Goal: Task Accomplishment & Management: Use online tool/utility

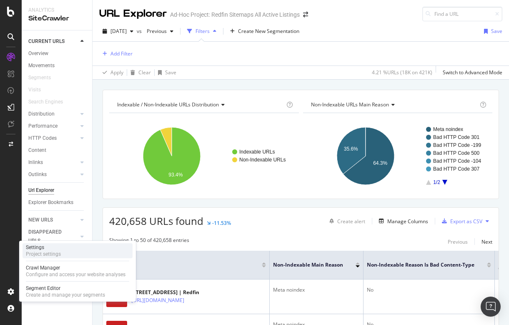
click at [38, 245] on div "Settings" at bounding box center [43, 247] width 35 height 7
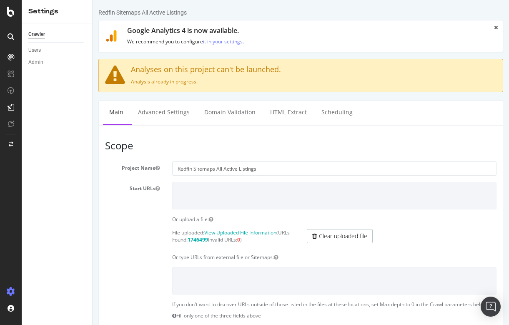
click at [11, 57] on icon at bounding box center [11, 57] width 7 height 7
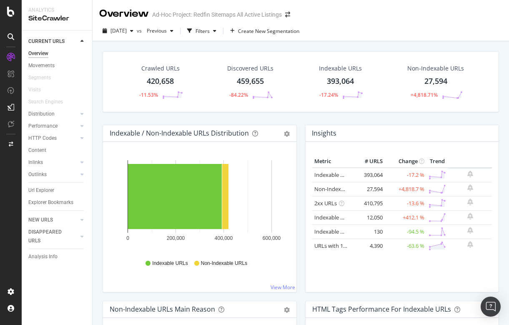
click at [10, 18] on div at bounding box center [11, 162] width 22 height 325
click at [10, 11] on icon at bounding box center [11, 12] width 8 height 10
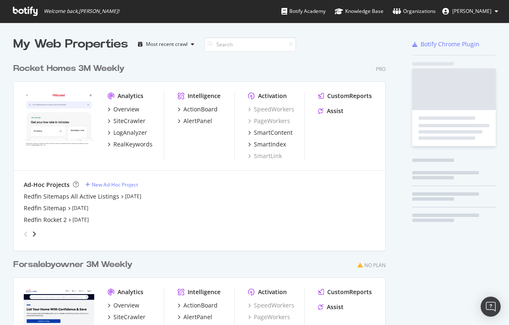
scroll to position [325, 509]
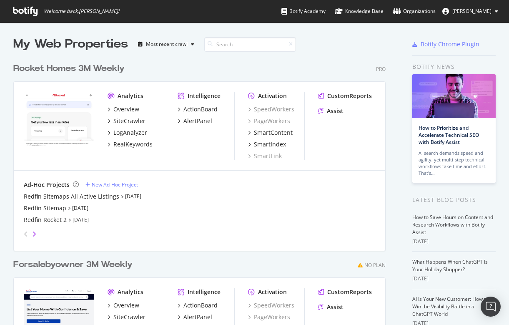
click at [35, 234] on icon "angle-right" at bounding box center [34, 234] width 4 height 7
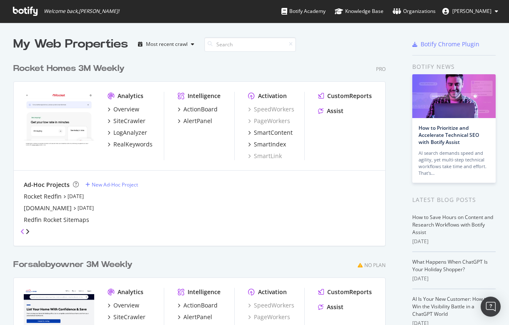
click at [24, 233] on icon "angle-left" at bounding box center [22, 231] width 4 height 7
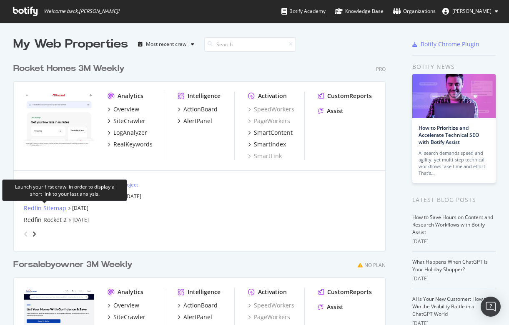
click at [34, 209] on div "Redfin Sitemap" at bounding box center [45, 208] width 43 height 8
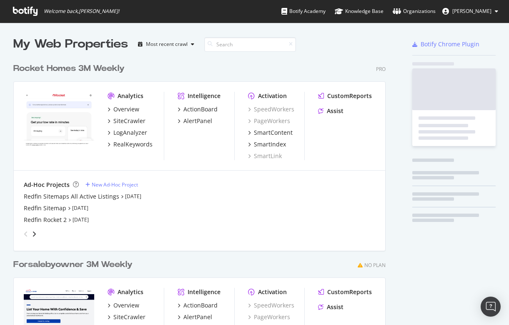
scroll to position [325, 509]
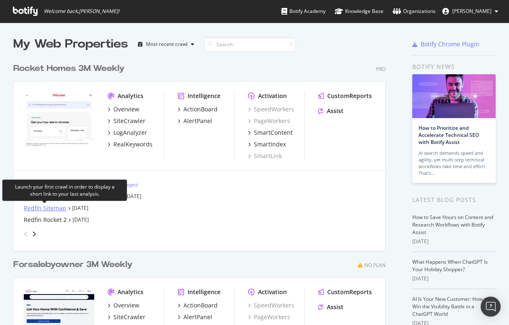
click at [45, 205] on div "Redfin Sitemap" at bounding box center [45, 208] width 43 height 8
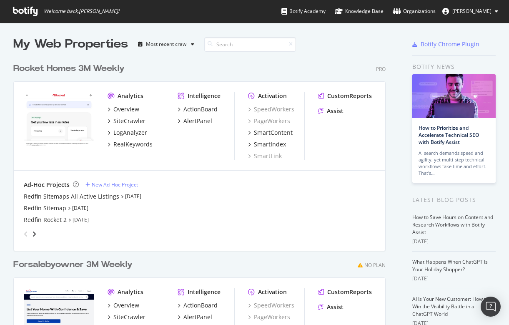
scroll to position [325, 509]
click at [63, 194] on div "Redfin Sitemaps All Active Listings" at bounding box center [72, 196] width 96 height 8
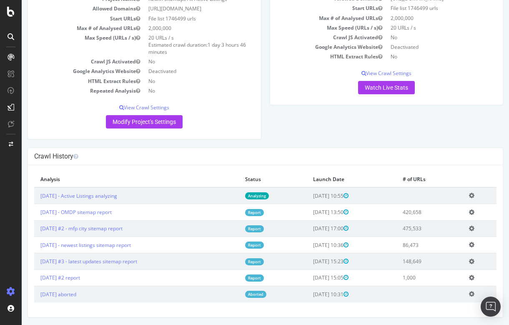
scroll to position [72, 0]
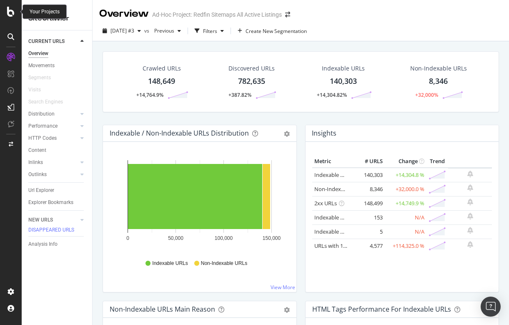
click at [8, 9] on icon at bounding box center [11, 12] width 8 height 10
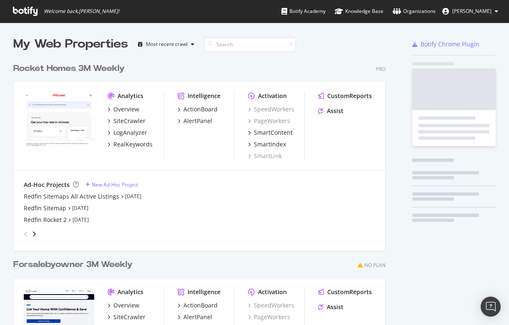
scroll to position [325, 509]
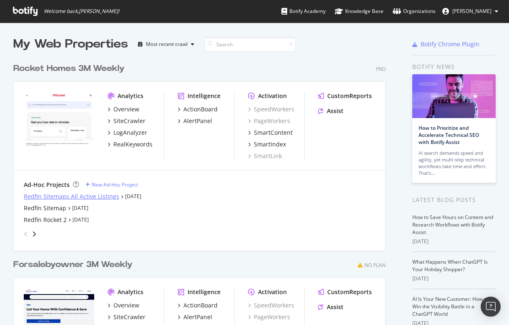
click at [73, 197] on div "Redfin Sitemaps All Active Listings" at bounding box center [72, 196] width 96 height 8
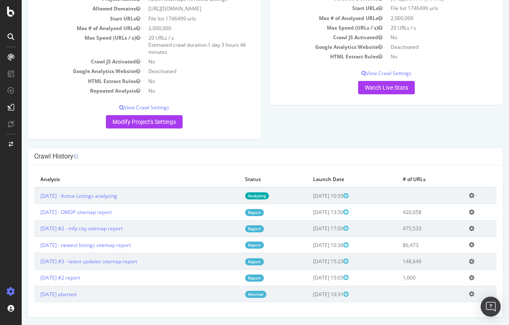
scroll to position [72, 0]
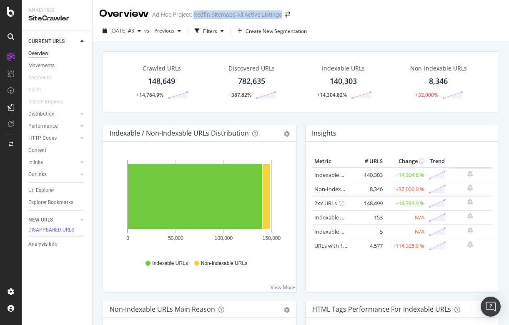
drag, startPoint x: 195, startPoint y: 15, endPoint x: 284, endPoint y: 14, distance: 88.8
click at [282, 14] on div "Ad-Hoc Project: Redfin Sitemaps All Active Listings" at bounding box center [217, 14] width 130 height 8
copy div "Redfin Sitemaps All Active Listings"
click at [11, 14] on icon at bounding box center [11, 12] width 8 height 10
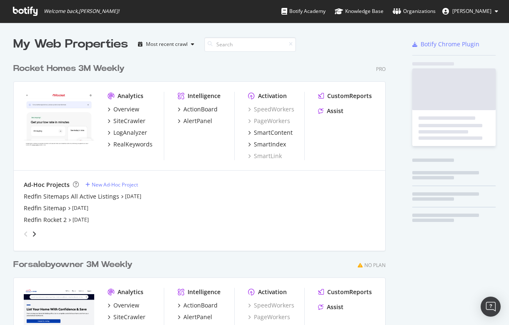
scroll to position [325, 509]
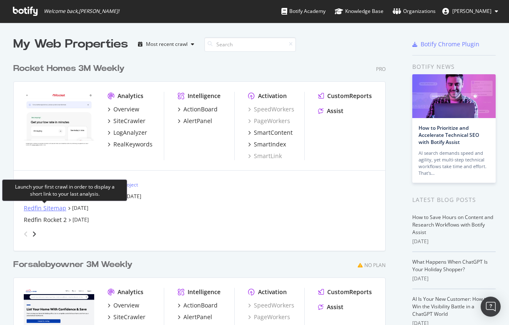
click at [51, 209] on div "Redfin Sitemap" at bounding box center [45, 208] width 43 height 8
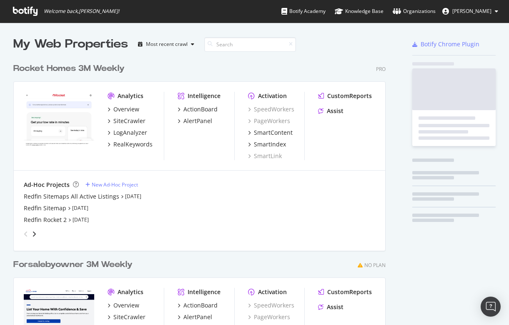
scroll to position [325, 509]
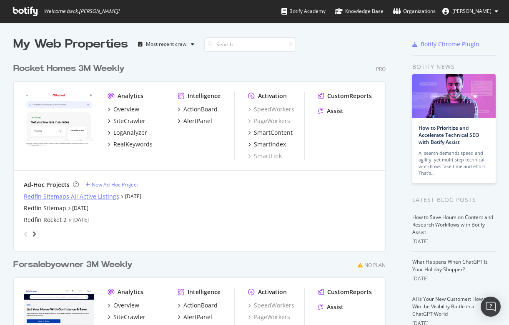
click at [79, 196] on div "Redfin Sitemaps All Active Listings" at bounding box center [72, 196] width 96 height 8
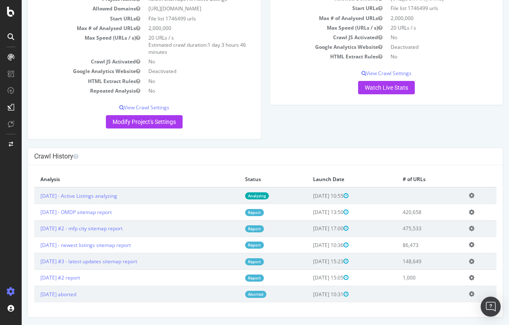
scroll to position [72, 0]
drag, startPoint x: 160, startPoint y: 264, endPoint x: 84, endPoint y: 264, distance: 75.9
click at [84, 264] on td "[DATE] #3 - latest updates sitemap report" at bounding box center [136, 262] width 205 height 16
copy link "latest updates sitemap report"
click at [166, 260] on td "[DATE] #3 - latest updates sitemap report" at bounding box center [136, 262] width 205 height 16
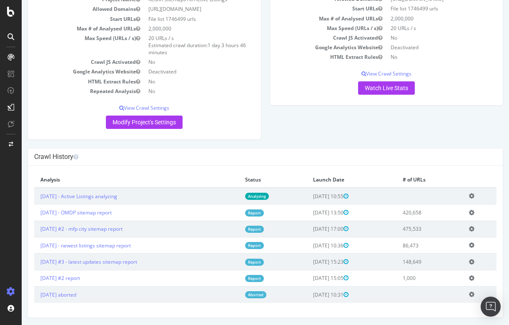
click at [133, 304] on div "× Close Delete Analysis ? Are you sure you want to delete the analysis "[DATE]"…" at bounding box center [265, 242] width 475 height 152
drag, startPoint x: 158, startPoint y: 260, endPoint x: 38, endPoint y: 261, distance: 119.7
click at [38, 261] on td "[DATE] #3 - latest updates sitemap report" at bounding box center [136, 262] width 205 height 16
copy link "[DATE] #3 - latest updates sitemap report"
drag, startPoint x: 149, startPoint y: 246, endPoint x: 36, endPoint y: 247, distance: 113.0
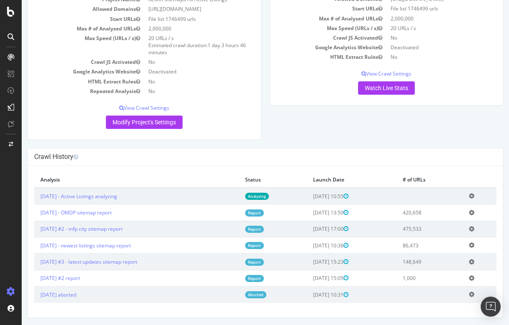
click at [36, 247] on td "[DATE] - newest listings sitemap report" at bounding box center [136, 245] width 205 height 16
copy link "[DATE] - newest listings sitemap report"
drag, startPoint x: 145, startPoint y: 227, endPoint x: 56, endPoint y: 227, distance: 88.8
click at [56, 227] on td "[DATE] #2 - mfp city sitemap report" at bounding box center [136, 229] width 205 height 16
click at [153, 144] on div "Project Global Settings Last Settings Update [DATE] 10:55 Project Name Redfin S…" at bounding box center [144, 59] width 242 height 177
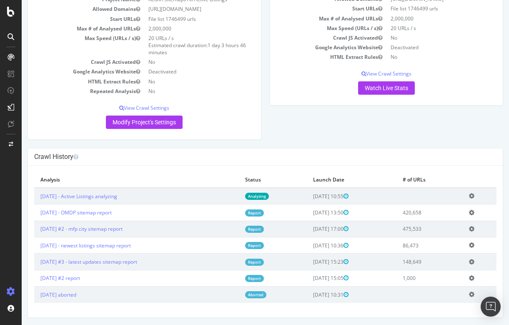
drag, startPoint x: 145, startPoint y: 227, endPoint x: 39, endPoint y: 230, distance: 106.0
click at [39, 230] on td "[DATE] #2 - mfp city sitemap report" at bounding box center [136, 229] width 205 height 16
copy link "[DATE] #2 - mfp city sitemap report"
drag, startPoint x: 137, startPoint y: 214, endPoint x: 34, endPoint y: 215, distance: 103.0
click at [34, 214] on td "[DATE] - OMDP sitemap report" at bounding box center [136, 212] width 205 height 16
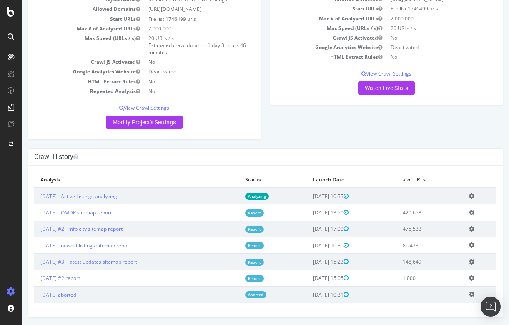
copy link "[DATE] - OMDP sitemap report"
drag, startPoint x: 141, startPoint y: 195, endPoint x: 39, endPoint y: 198, distance: 102.2
click at [39, 198] on td "[DATE] - Active Listings analyzing" at bounding box center [136, 196] width 205 height 17
copy link "[DATE] - Active Listings analyzing"
drag, startPoint x: 411, startPoint y: 262, endPoint x: 433, endPoint y: 262, distance: 22.5
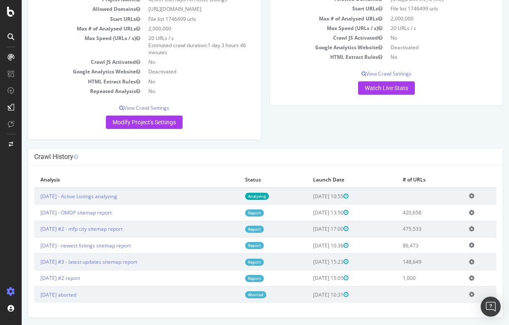
click at [433, 262] on td "148,649" at bounding box center [430, 262] width 66 height 16
copy td "148,649"
drag, startPoint x: 412, startPoint y: 244, endPoint x: 428, endPoint y: 244, distance: 16.3
click at [428, 244] on td "86,473" at bounding box center [430, 245] width 66 height 16
copy td "86,473"
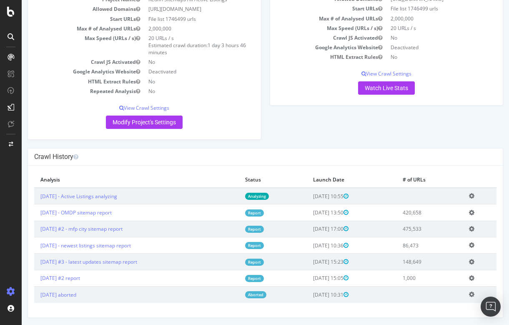
drag, startPoint x: 413, startPoint y: 227, endPoint x: 436, endPoint y: 227, distance: 23.4
click at [436, 227] on td "475,533" at bounding box center [430, 229] width 66 height 16
copy td "475,533"
drag, startPoint x: 412, startPoint y: 212, endPoint x: 437, endPoint y: 212, distance: 24.6
click at [437, 212] on td "420,658" at bounding box center [430, 212] width 66 height 16
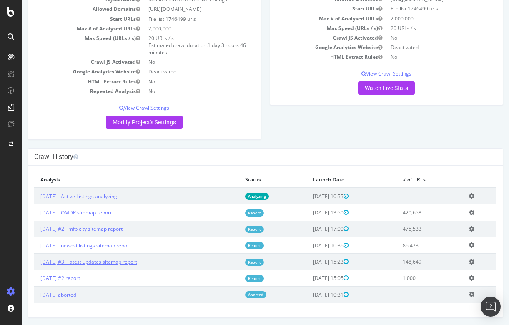
click at [99, 261] on link "[DATE] #3 - latest updates sitemap report" at bounding box center [88, 261] width 97 height 7
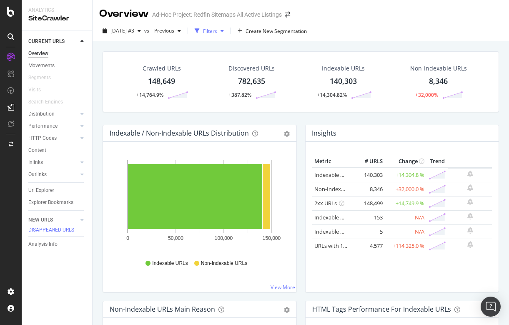
click at [203, 30] on div "button" at bounding box center [197, 31] width 12 height 12
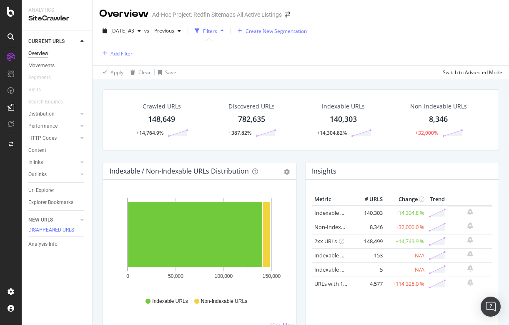
click at [280, 28] on span "Create New Segmentation" at bounding box center [276, 31] width 61 height 7
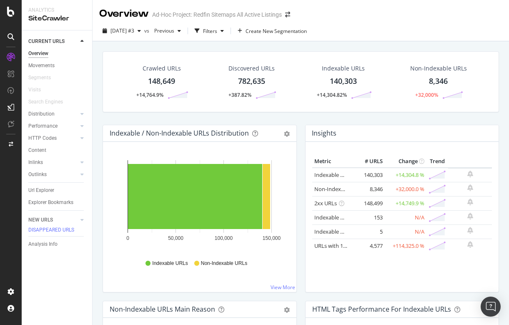
click at [435, 81] on div "8,346" at bounding box center [438, 81] width 19 height 11
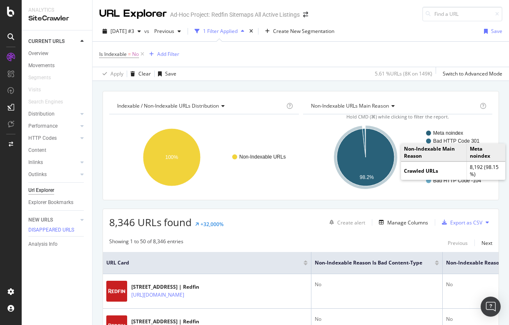
click at [451, 131] on text "Meta noindex" at bounding box center [448, 133] width 30 height 6
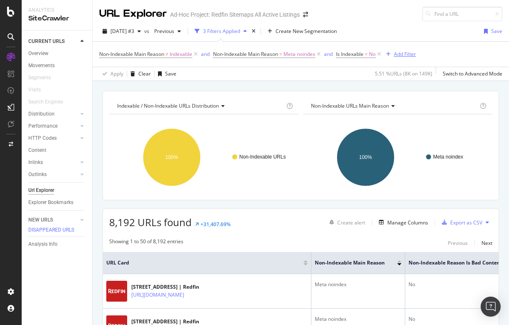
click at [407, 52] on div "Add Filter" at bounding box center [405, 53] width 22 height 7
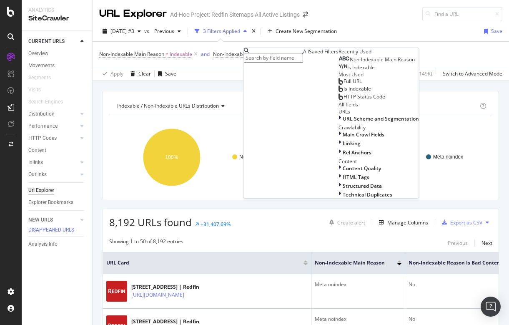
click at [344, 85] on span "Full URL" at bounding box center [353, 81] width 18 height 7
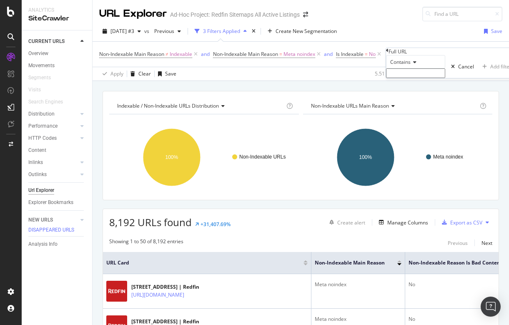
click at [404, 65] on span "Contains" at bounding box center [400, 61] width 20 height 7
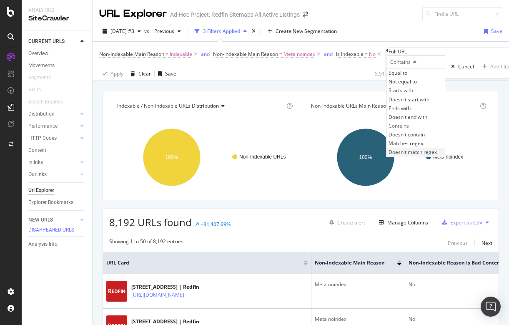
click at [406, 156] on span "Doesn't match regex" at bounding box center [413, 151] width 48 height 7
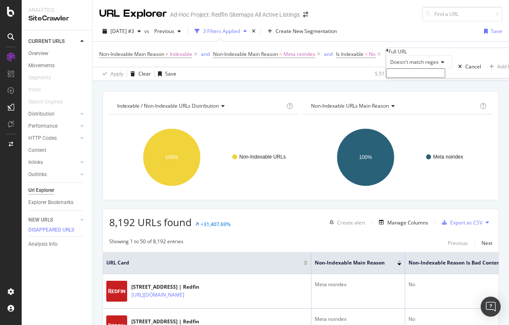
click at [408, 78] on input "text" at bounding box center [415, 73] width 59 height 10
type input "*/home/*|*/apartment/*"
click at [453, 68] on div "Doesn't match regex" at bounding box center [419, 61] width 66 height 13
click at [437, 64] on div "Doesn't match regex */home/*|*/apartment/* Cancel Add filter Apply" at bounding box center [470, 69] width 168 height 28
click at [389, 53] on icon at bounding box center [387, 50] width 3 height 5
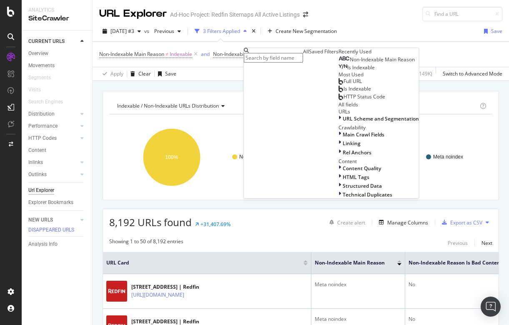
click at [344, 85] on span "Full URL" at bounding box center [353, 81] width 18 height 7
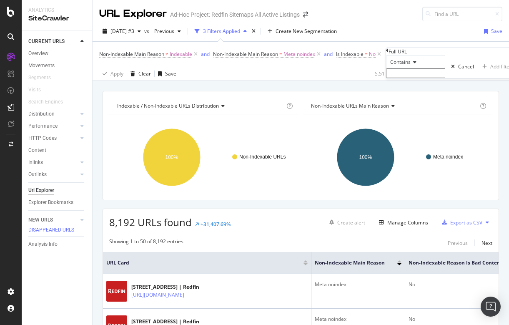
click at [400, 65] on span "Contains" at bounding box center [400, 61] width 20 height 7
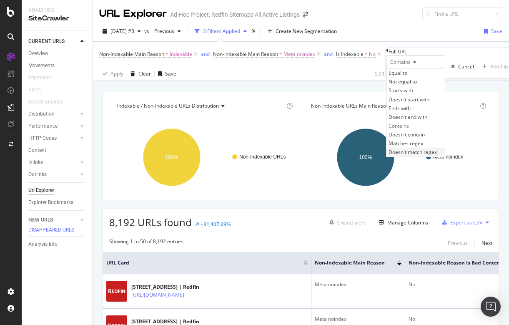
click at [414, 156] on span "Doesn't match regex" at bounding box center [413, 151] width 48 height 7
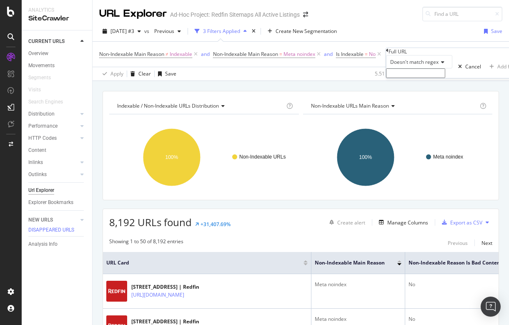
click at [422, 78] on input "text" at bounding box center [415, 73] width 59 height 10
paste input "*/home/*|*/apartment/*"
drag, startPoint x: 423, startPoint y: 88, endPoint x: 486, endPoint y: 88, distance: 63.4
click at [486, 83] on div "Doesn't match regex */home/*|*/apartment/* Cancel Add filter Apply" at bounding box center [470, 69] width 168 height 28
type input "*/home/*|"
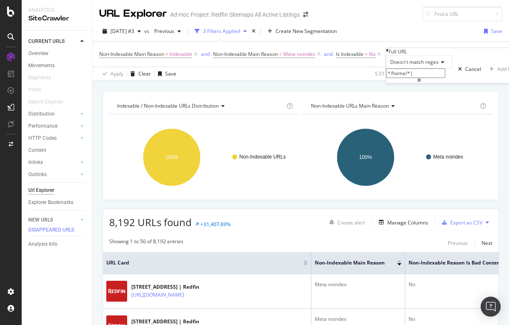
click at [461, 68] on div "Doesn't match regex */home/*| Cancel Add filter Apply" at bounding box center [470, 69] width 168 height 28
drag, startPoint x: 421, startPoint y: 92, endPoint x: 392, endPoint y: 92, distance: 29.2
click at [392, 83] on div "Doesn't match regex */home/*| Cancel Add filter Apply" at bounding box center [470, 69] width 168 height 28
click at [392, 52] on div "Full URL" at bounding box center [470, 51] width 168 height 7
click at [389, 53] on icon at bounding box center [387, 50] width 3 height 5
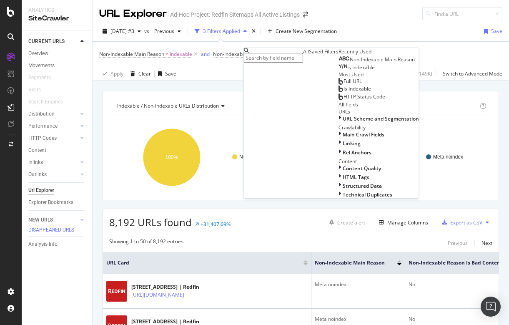
scroll to position [47, 0]
click at [343, 122] on span "URL Scheme and Segmentation" at bounding box center [381, 118] width 76 height 7
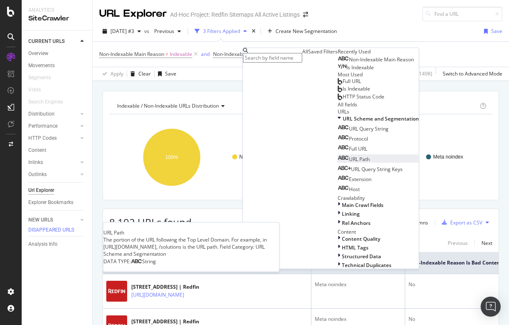
click at [349, 163] on span "URL Path" at bounding box center [359, 159] width 21 height 7
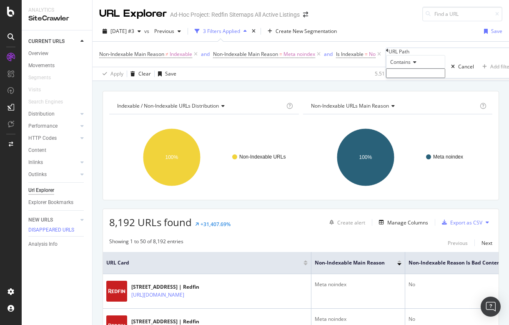
click at [411, 65] on span "Contains" at bounding box center [400, 61] width 20 height 7
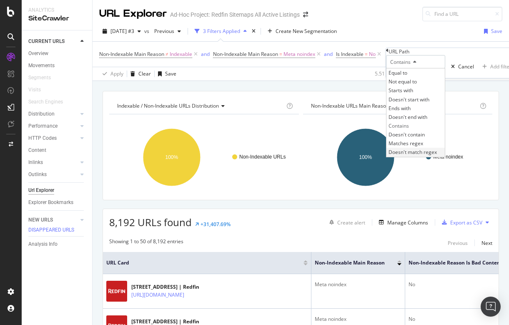
click at [416, 156] on span "Doesn't match regex" at bounding box center [413, 151] width 48 height 7
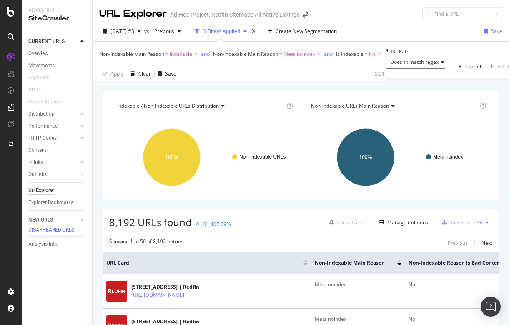
click at [415, 78] on input "text" at bounding box center [415, 73] width 59 height 10
paste input "*/home/*|"
click at [435, 78] on input "*/home/*|" at bounding box center [415, 73] width 59 height 10
type input "*/home/*"
click at [465, 73] on div "Cancel" at bounding box center [473, 68] width 16 height 7
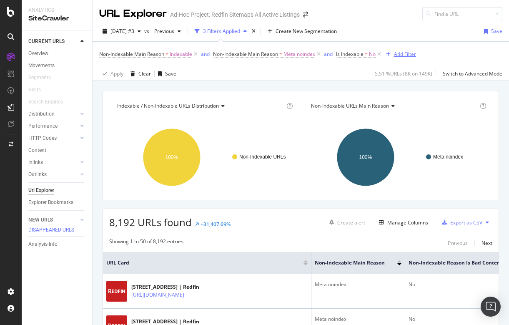
click at [405, 55] on div "Add Filter" at bounding box center [405, 53] width 22 height 7
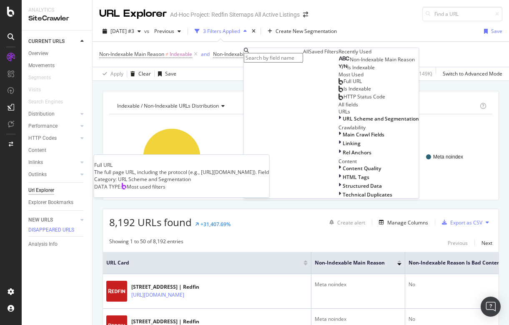
click at [344, 85] on span "Full URL" at bounding box center [353, 81] width 18 height 7
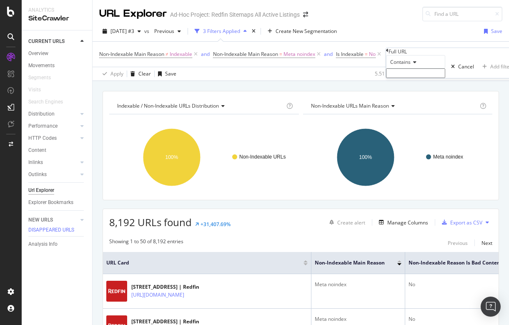
click at [405, 78] on input "text" at bounding box center [415, 73] width 59 height 10
type input "/home/"
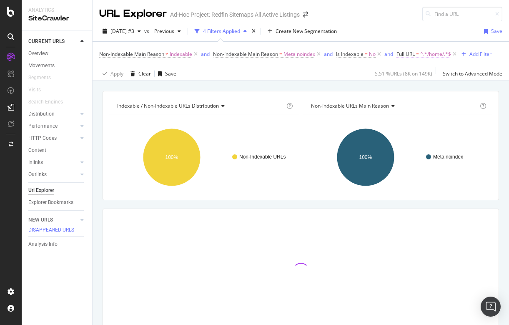
click at [438, 54] on span "^.*/home/.*$" at bounding box center [435, 54] width 31 height 12
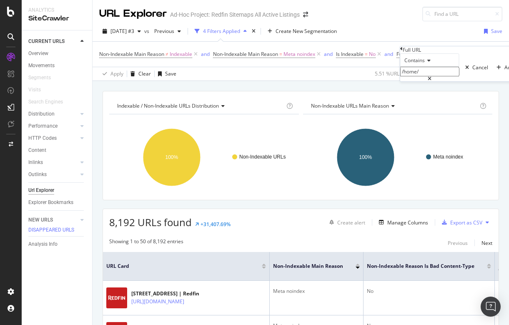
click at [419, 64] on span "Contains" at bounding box center [415, 60] width 20 height 7
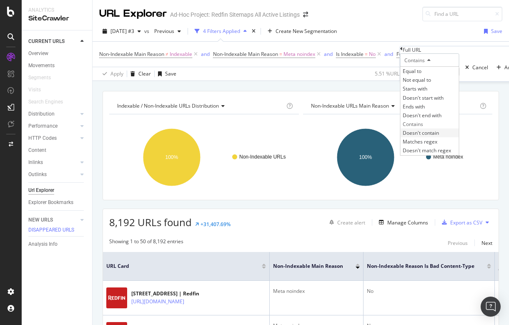
click at [439, 136] on span "Doesn't contain" at bounding box center [421, 132] width 36 height 7
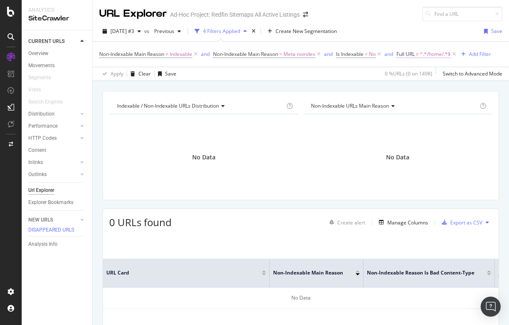
click at [426, 54] on span "^.*/home/.*$" at bounding box center [435, 54] width 31 height 12
click at [433, 64] on span "Doesn't contain" at bounding box center [423, 60] width 36 height 7
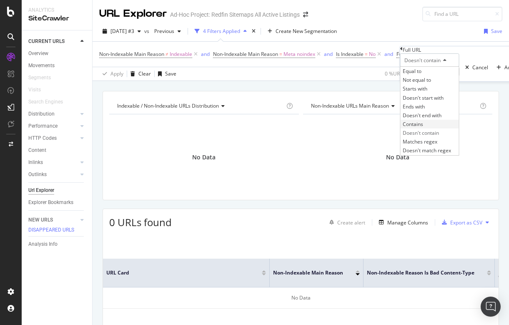
click at [423, 128] on span "Contains" at bounding box center [413, 124] width 20 height 7
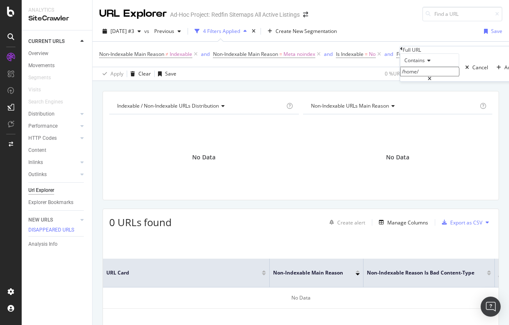
click at [322, 53] on icon at bounding box center [318, 54] width 7 height 8
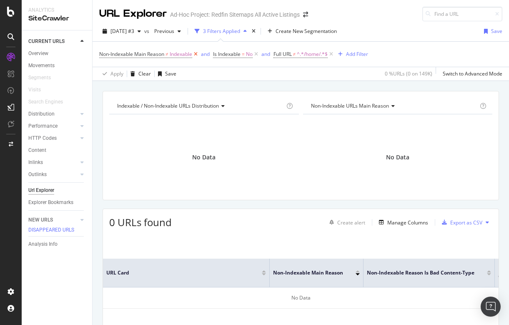
click at [197, 53] on icon at bounding box center [195, 54] width 7 height 8
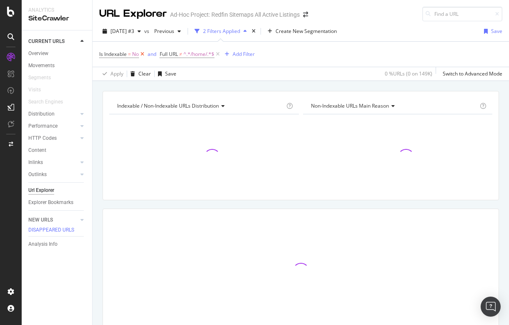
click at [141, 52] on icon at bounding box center [142, 54] width 7 height 8
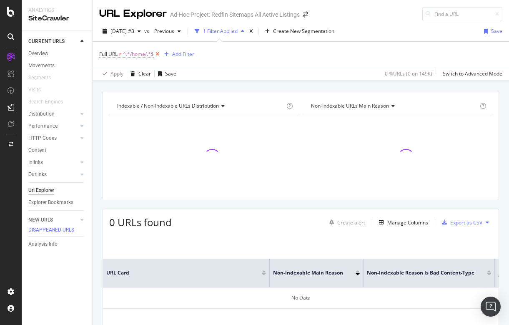
click at [158, 52] on icon at bounding box center [157, 54] width 7 height 8
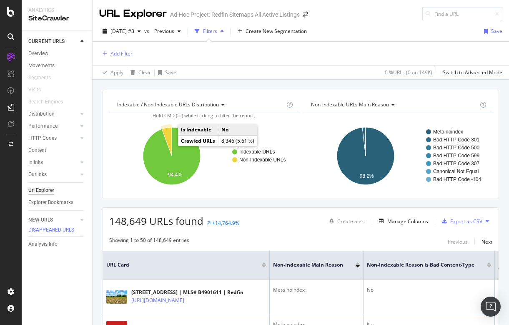
click at [171, 135] on icon "A chart." at bounding box center [167, 141] width 10 height 29
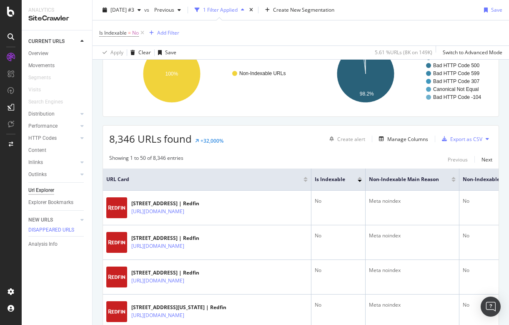
scroll to position [85, 0]
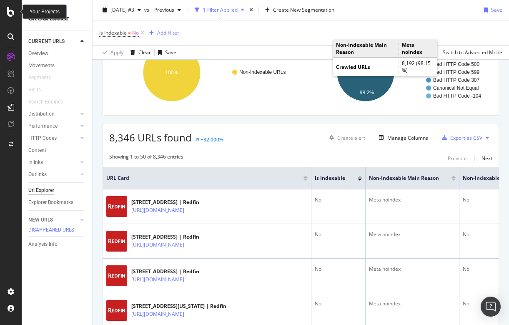
click at [9, 13] on icon at bounding box center [11, 12] width 8 height 10
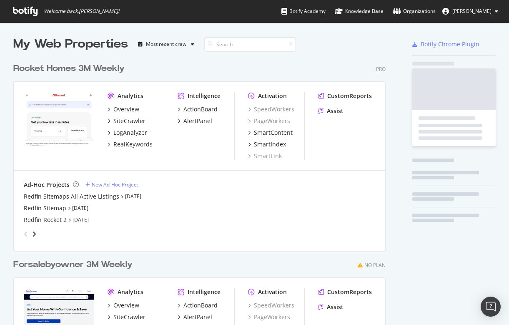
scroll to position [325, 509]
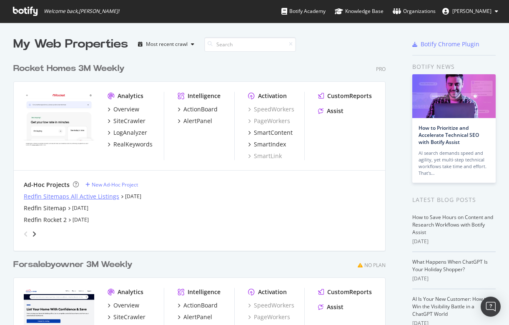
click at [83, 193] on div "Redfin Sitemaps All Active Listings" at bounding box center [72, 196] width 96 height 8
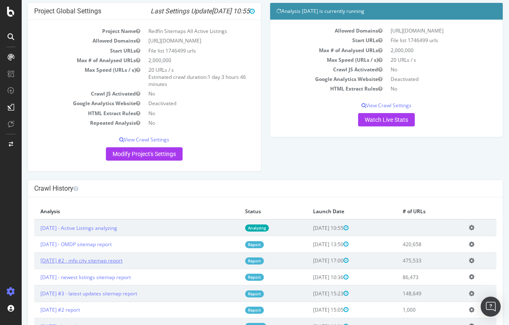
scroll to position [44, 0]
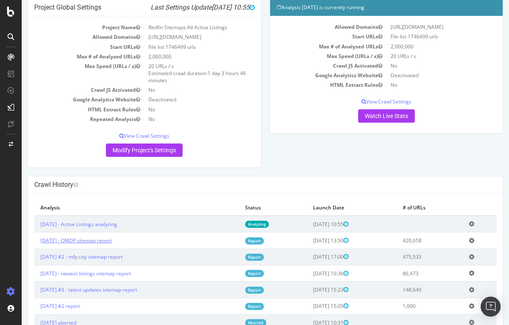
click at [101, 239] on link "[DATE] - OMDP sitemap report" at bounding box center [75, 240] width 71 height 7
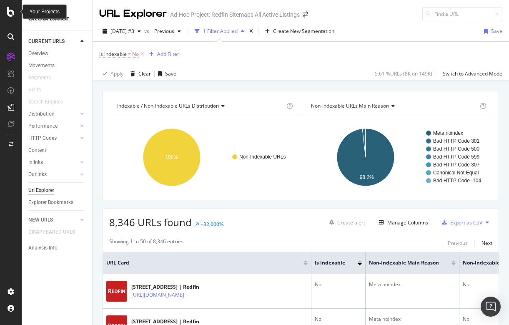
click at [10, 13] on icon at bounding box center [11, 12] width 8 height 10
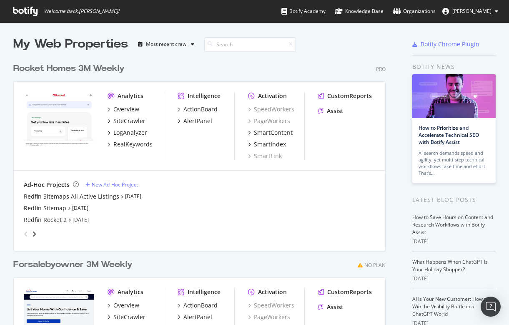
scroll to position [325, 509]
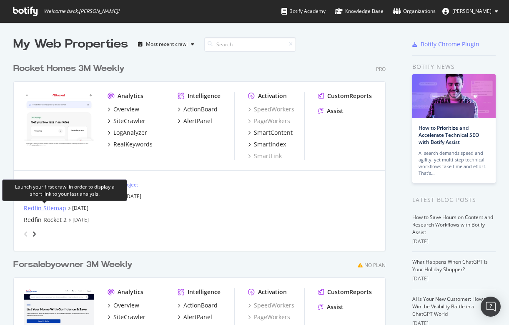
click at [48, 208] on div "Redfin Sitemap" at bounding box center [45, 208] width 43 height 8
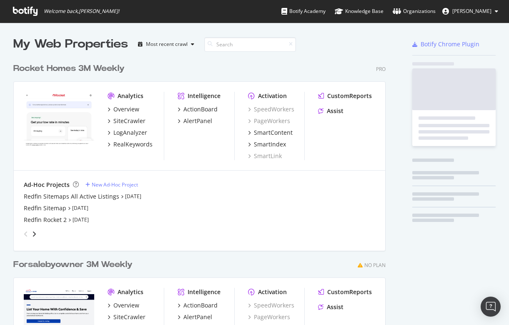
scroll to position [325, 509]
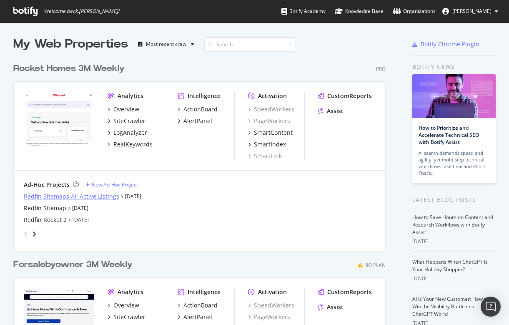
click at [84, 198] on div "Redfin Sitemaps All Active Listings" at bounding box center [72, 196] width 96 height 8
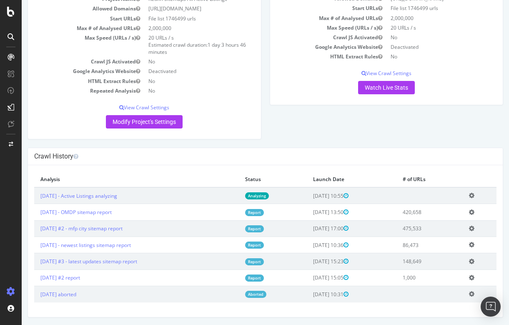
scroll to position [72, 0]
drag, startPoint x: 158, startPoint y: 262, endPoint x: 41, endPoint y: 262, distance: 116.4
click at [41, 262] on td "[DATE] #3 - latest updates sitemap report" at bounding box center [136, 262] width 205 height 16
copy link "[DATE] #3 - latest updates sitemap report"
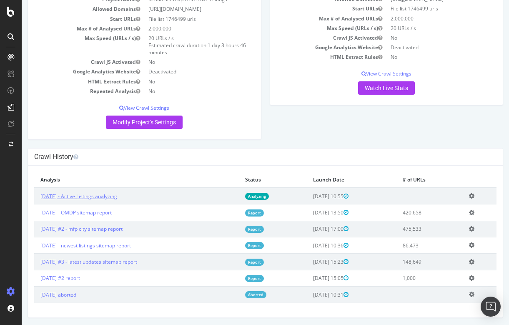
drag, startPoint x: 141, startPoint y: 194, endPoint x: 42, endPoint y: 194, distance: 99.3
click at [42, 194] on td "[DATE] - Active Listings analyzing" at bounding box center [136, 196] width 205 height 17
copy link "[DATE] - Active Listings analyzing"
drag, startPoint x: 36, startPoint y: 259, endPoint x: 156, endPoint y: 259, distance: 119.7
click at [156, 259] on td "[DATE] #3 - latest updates sitemap report" at bounding box center [136, 262] width 205 height 16
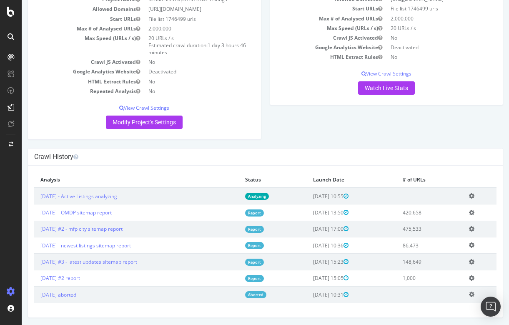
copy link "[DATE] #3 - latest updates sitemap report"
drag, startPoint x: 38, startPoint y: 245, endPoint x: 150, endPoint y: 249, distance: 112.3
click at [150, 249] on td "[DATE] - newest listings sitemap report" at bounding box center [136, 245] width 205 height 16
copy link "[DATE] - newest listings sitemap report"
drag, startPoint x: 39, startPoint y: 226, endPoint x: 143, endPoint y: 227, distance: 104.3
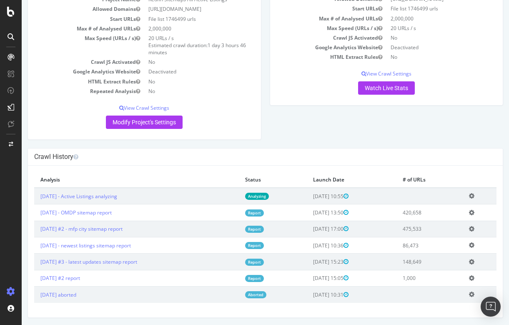
click at [143, 227] on td "[DATE] #2 - mfp city sitemap report" at bounding box center [136, 229] width 205 height 16
copy link "[DATE] #2 - mfp city sitemap report"
drag, startPoint x: 40, startPoint y: 211, endPoint x: 127, endPoint y: 213, distance: 87.6
click at [127, 213] on td "[DATE] - OMDP sitemap report" at bounding box center [136, 212] width 205 height 16
copy link "[DATE] - OMDP sitemap report"
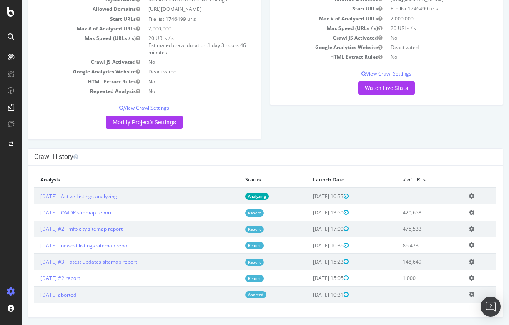
drag, startPoint x: 40, startPoint y: 196, endPoint x: 138, endPoint y: 199, distance: 98.1
click at [138, 199] on td "[DATE] - Active Listings analyzing" at bounding box center [136, 196] width 205 height 17
copy link "[DATE] - Active Listings analyzing"
click at [474, 259] on icon at bounding box center [471, 262] width 5 height 6
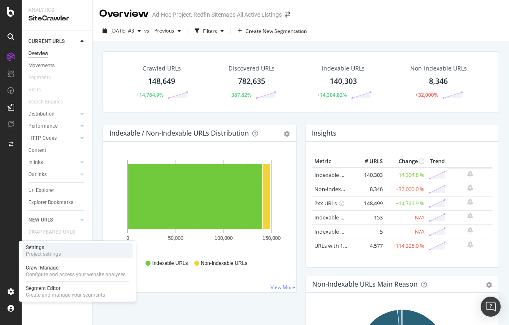
click at [55, 250] on div "Settings" at bounding box center [43, 247] width 35 height 7
click at [46, 254] on div "Project settings" at bounding box center [43, 254] width 35 height 7
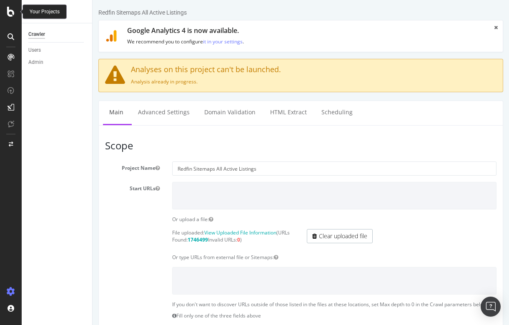
click at [12, 16] on icon at bounding box center [11, 12] width 8 height 10
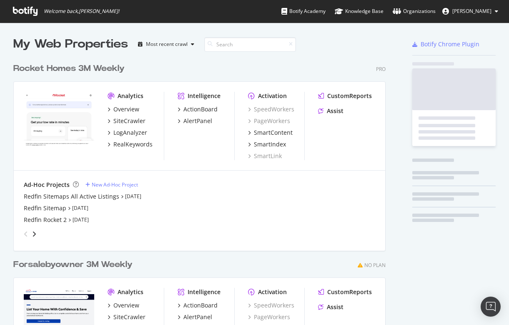
scroll to position [325, 509]
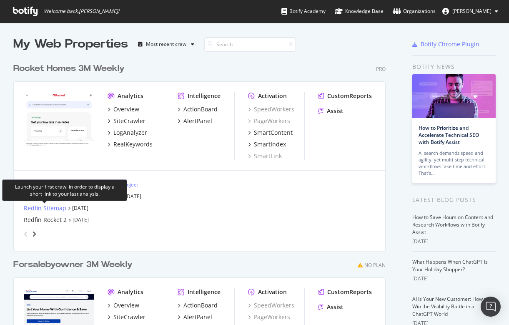
click at [39, 204] on div "Redfin Sitemap" at bounding box center [45, 208] width 43 height 8
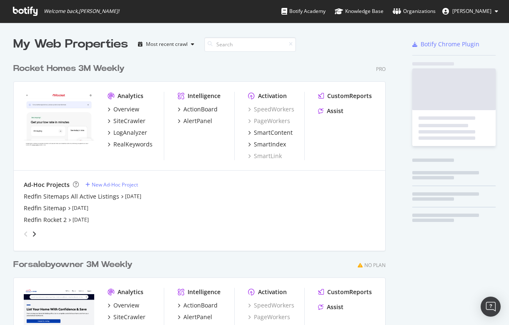
scroll to position [325, 509]
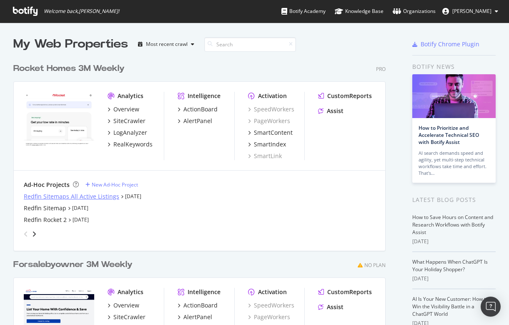
click at [61, 194] on div "Redfin Sitemaps All Active Listings" at bounding box center [72, 196] width 96 height 8
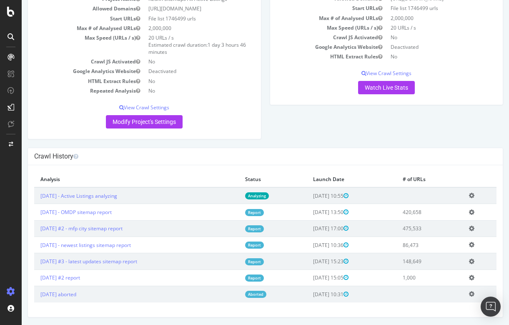
scroll to position [72, 0]
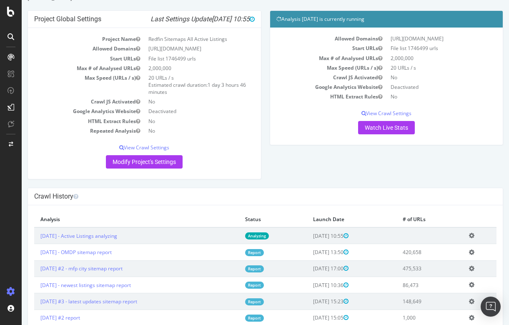
scroll to position [36, 0]
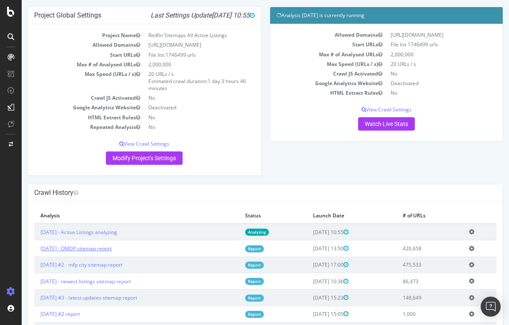
click at [107, 247] on link "[DATE] - OMDP sitemap report" at bounding box center [75, 248] width 71 height 7
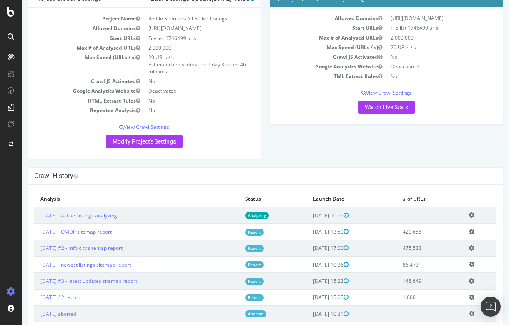
scroll to position [57, 0]
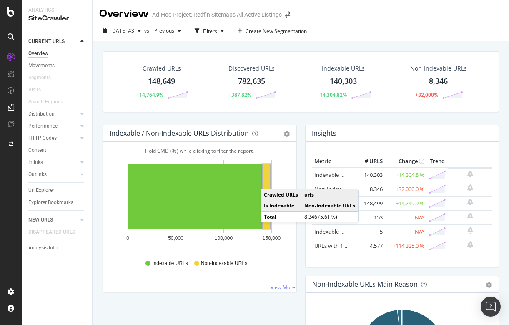
click at [269, 180] on rect "A chart." at bounding box center [267, 196] width 8 height 65
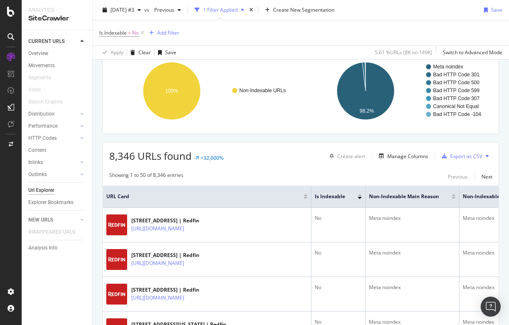
scroll to position [91, 0]
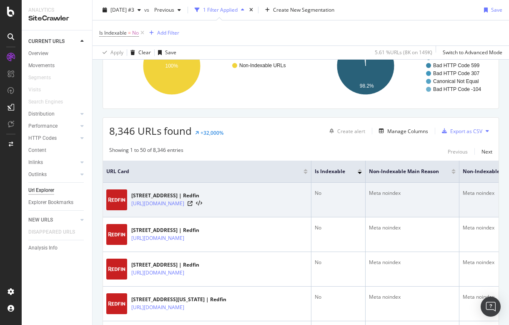
drag, startPoint x: 131, startPoint y: 199, endPoint x: 200, endPoint y: 217, distance: 71.6
click at [200, 217] on td "102 Riviera Dunes Way Unit S-46, Palmetto, FL 34221 | Redfin https://www.redfin…" at bounding box center [207, 200] width 209 height 35
copy link "[URL][DOMAIN_NAME]"
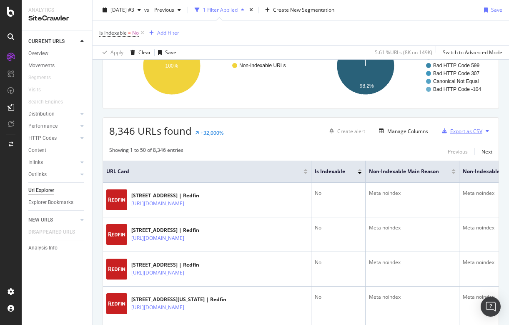
click at [468, 131] on div "Export as CSV" at bounding box center [466, 131] width 32 height 7
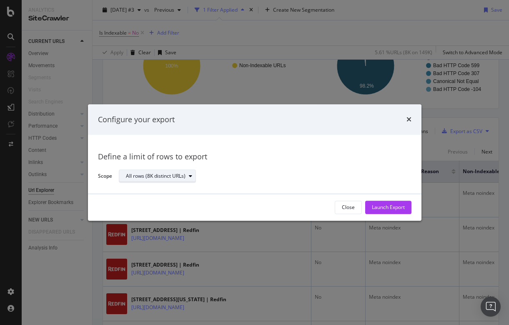
click at [188, 179] on div "All rows (8K distinct URLs)" at bounding box center [161, 177] width 70 height 12
click at [266, 144] on div "Define a limit of rows to export Scope All rows (8K distinct URLs)" at bounding box center [255, 164] width 334 height 59
click at [385, 207] on div "Launch Export" at bounding box center [388, 207] width 33 height 7
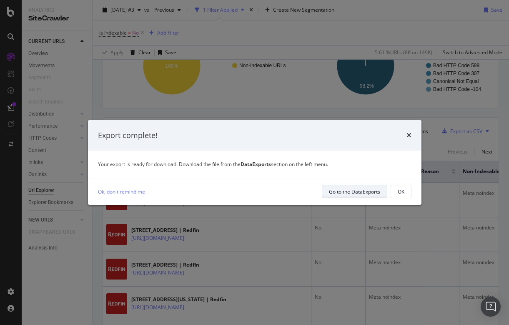
click at [352, 191] on div "Go to the DataExports" at bounding box center [354, 191] width 51 height 7
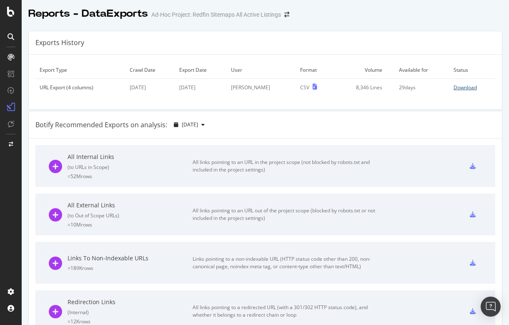
click at [458, 88] on div "Download" at bounding box center [465, 87] width 23 height 7
